Goal: Check status: Check status

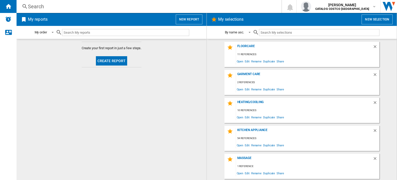
click at [64, 8] on div "Search" at bounding box center [148, 6] width 240 height 7
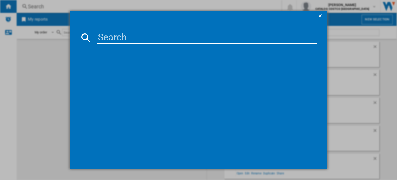
click at [138, 38] on input at bounding box center [207, 38] width 220 height 12
type input "MY7418G1"
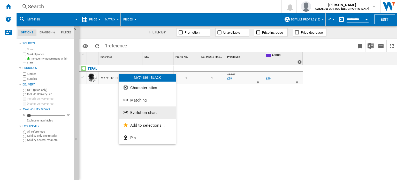
click at [154, 112] on span "Evolution chart" at bounding box center [143, 112] width 27 height 5
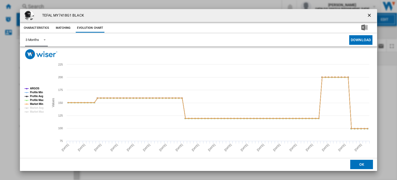
click at [44, 39] on span "Product popup" at bounding box center [43, 39] width 6 height 5
click at [38, 53] on div "6 Months" at bounding box center [31, 52] width 13 height 5
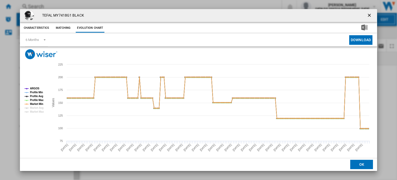
click at [368, 16] on ng-md-icon "getI18NText('BUTTONS.CLOSE_DIALOG')" at bounding box center [370, 16] width 6 height 6
